Goal: Task Accomplishment & Management: Manage account settings

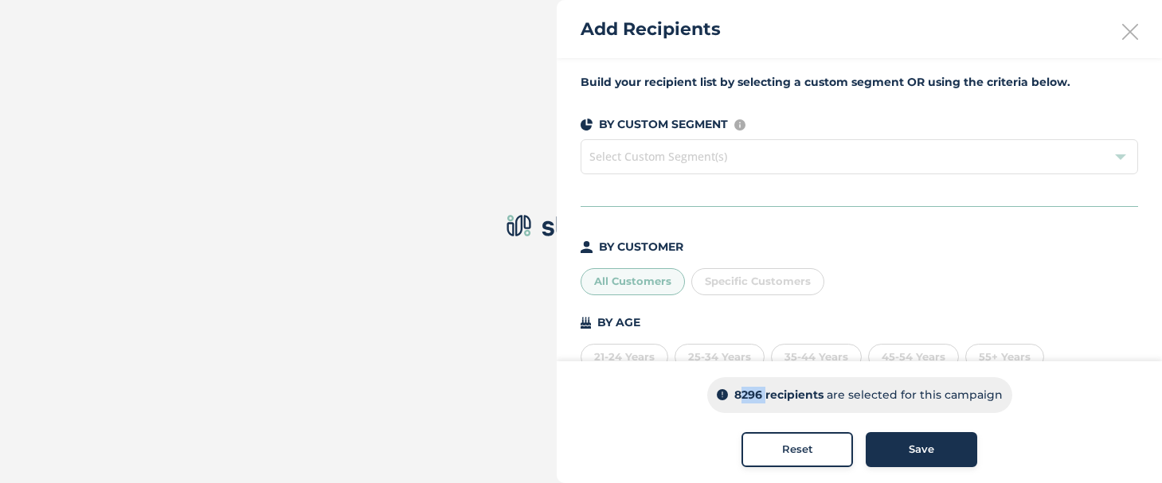
scroll to position [129, 0]
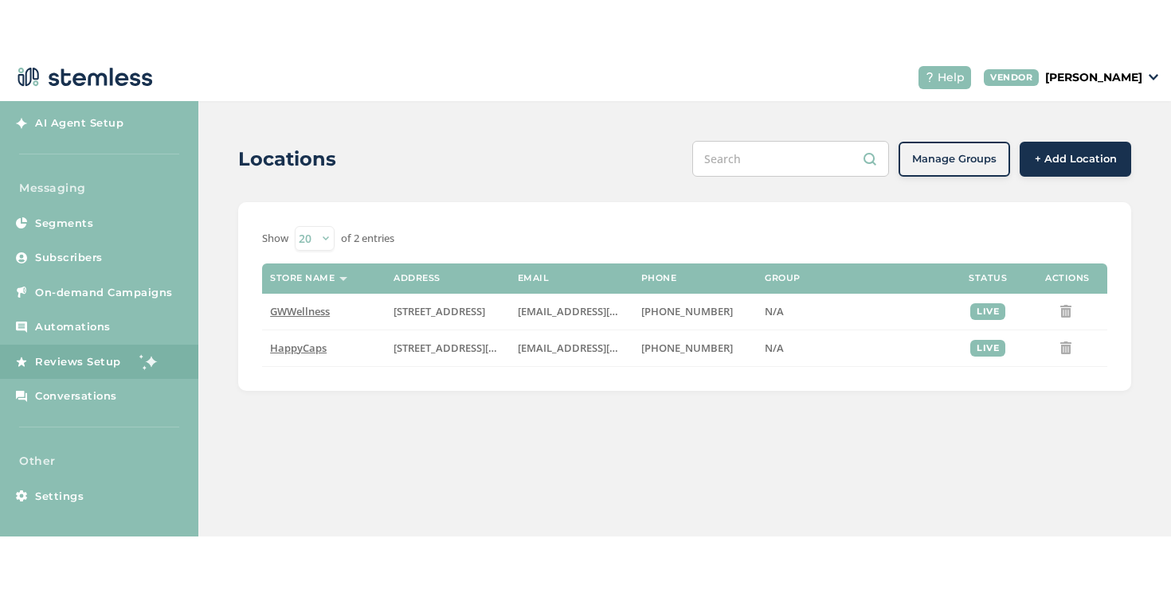
scroll to position [105, 0]
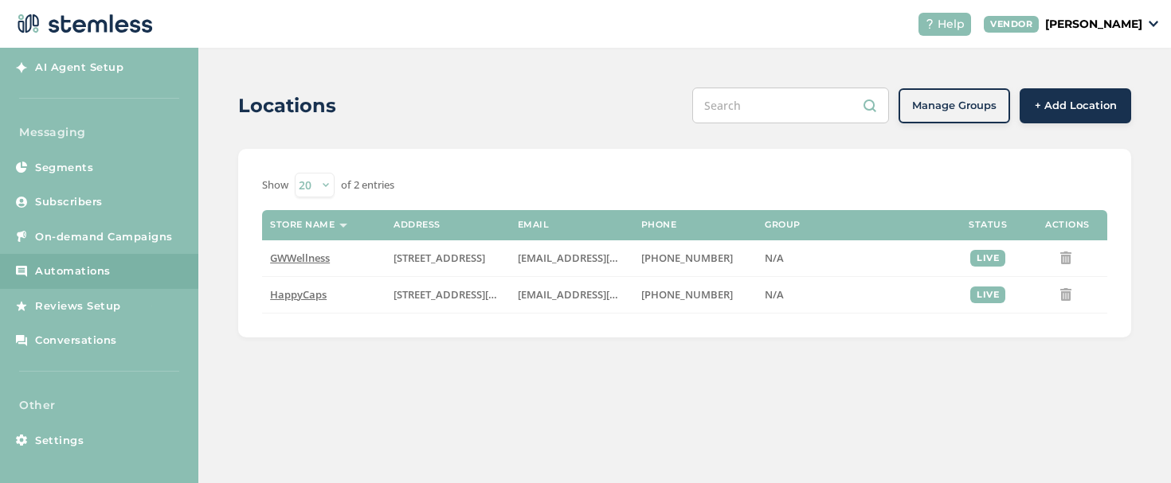
click at [93, 264] on span "Automations" at bounding box center [73, 272] width 76 height 16
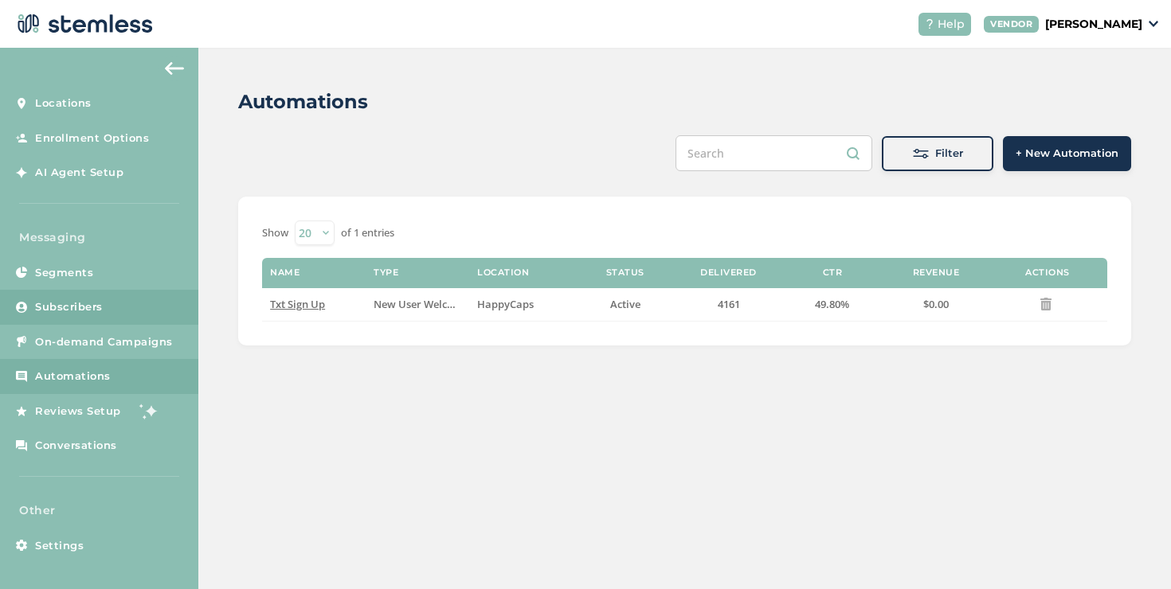
click at [117, 314] on link "Subscribers" at bounding box center [99, 307] width 198 height 35
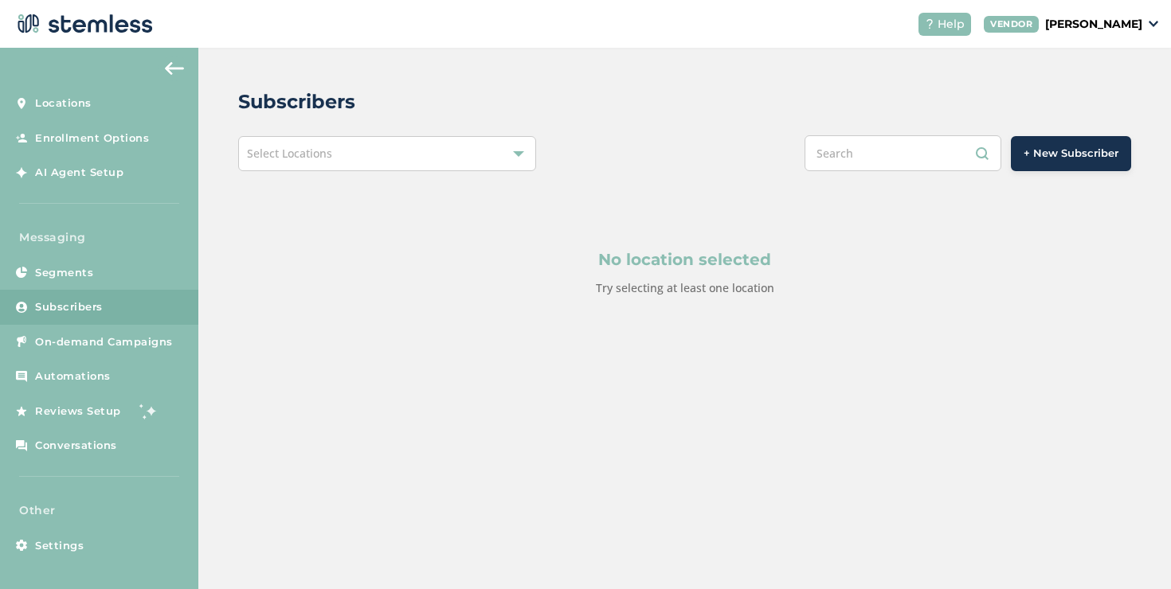
click at [364, 165] on div "Select Locations" at bounding box center [387, 153] width 298 height 35
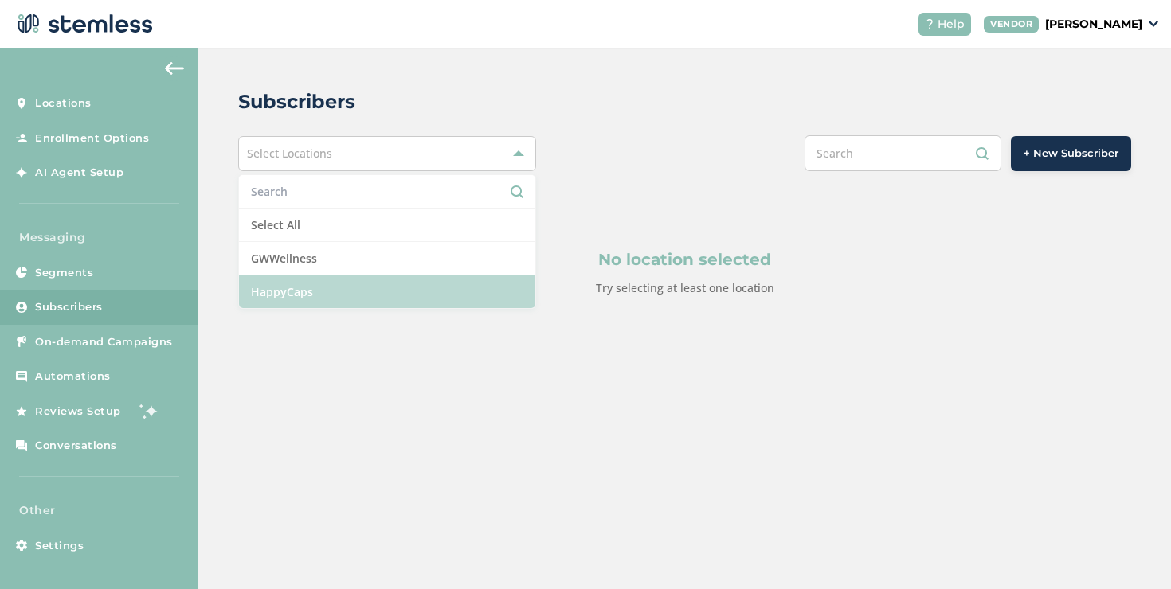
click at [296, 288] on li "HappyCaps" at bounding box center [387, 292] width 296 height 33
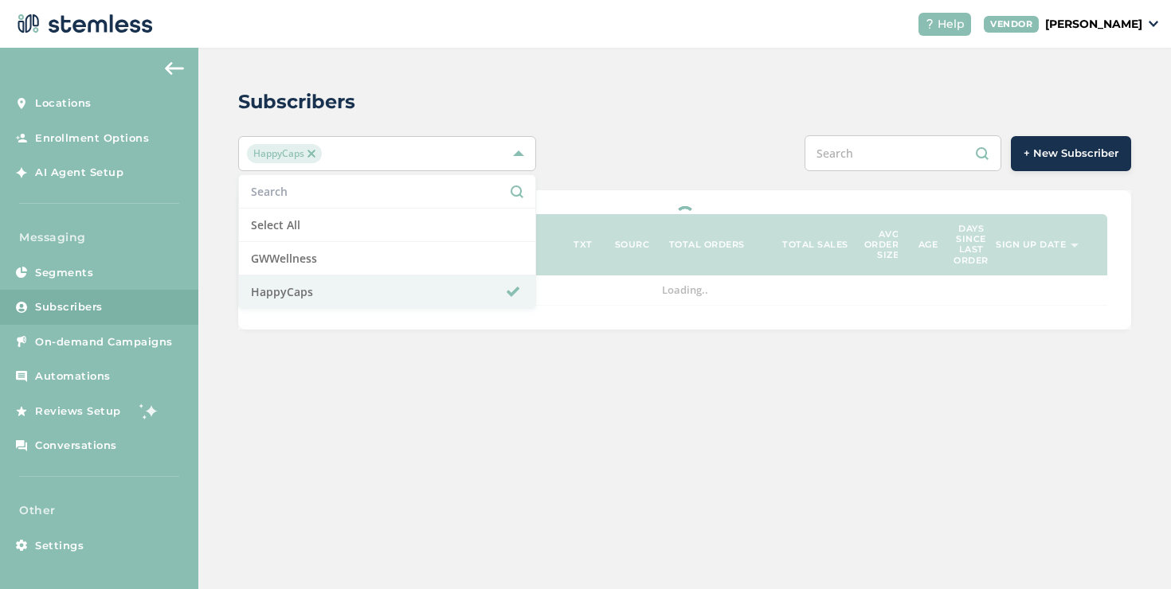
click at [582, 209] on div at bounding box center [684, 259] width 893 height 139
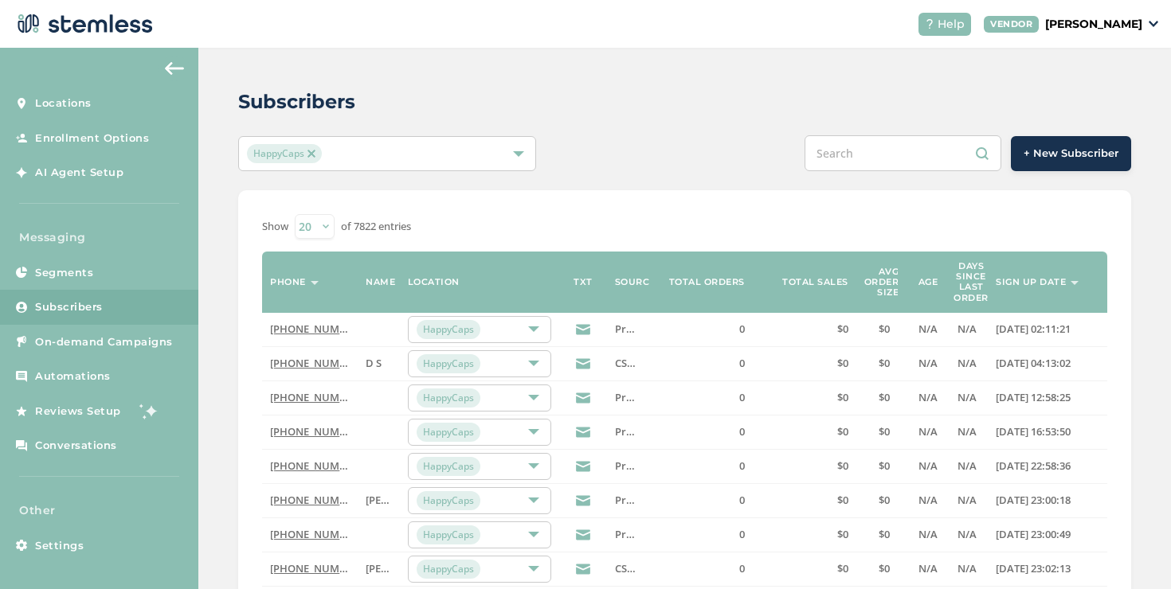
click at [1027, 283] on label "Sign up date" at bounding box center [1031, 282] width 70 height 10
